Goal: Check status: Check status

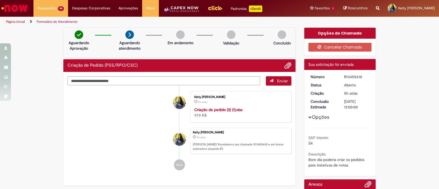
click at [144, 105] on li "Keity Magalhaes de Souza 5h atrás 5 horas atrás Criação de pedido (2) (1).xlsx …" at bounding box center [179, 106] width 224 height 31
click at [149, 100] on li "Keity Magalhaes de Souza 5h atrás 5 horas atrás Criação de pedido (2) (1).xlsx …" at bounding box center [179, 106] width 224 height 31
drag, startPoint x: 340, startPoint y: 76, endPoint x: 365, endPoint y: 77, distance: 25.5
click at [365, 77] on dd "R13455610" at bounding box center [357, 76] width 34 height 5
copy div "R13455610"
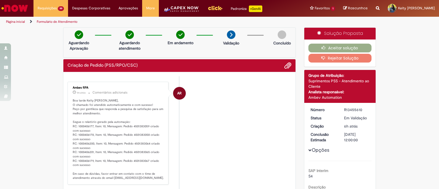
scroll to position [34, 0]
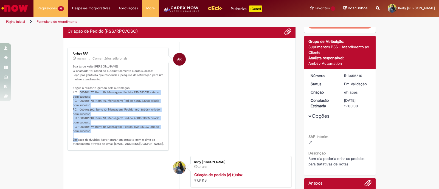
drag, startPoint x: 89, startPoint y: 131, endPoint x: 68, endPoint y: 92, distance: 44.4
click at [69, 92] on div "Ambev RPA 1m atrás 1m atrás Comentários adicionais Boa tarde Keity Magalhaes De…" at bounding box center [118, 99] width 98 height 100
copy p "RC: 1000406177, Item: 10, Mensagem: Pedido 4501383059 criado com sucesso RC: 10…"
